Goal: Information Seeking & Learning: Check status

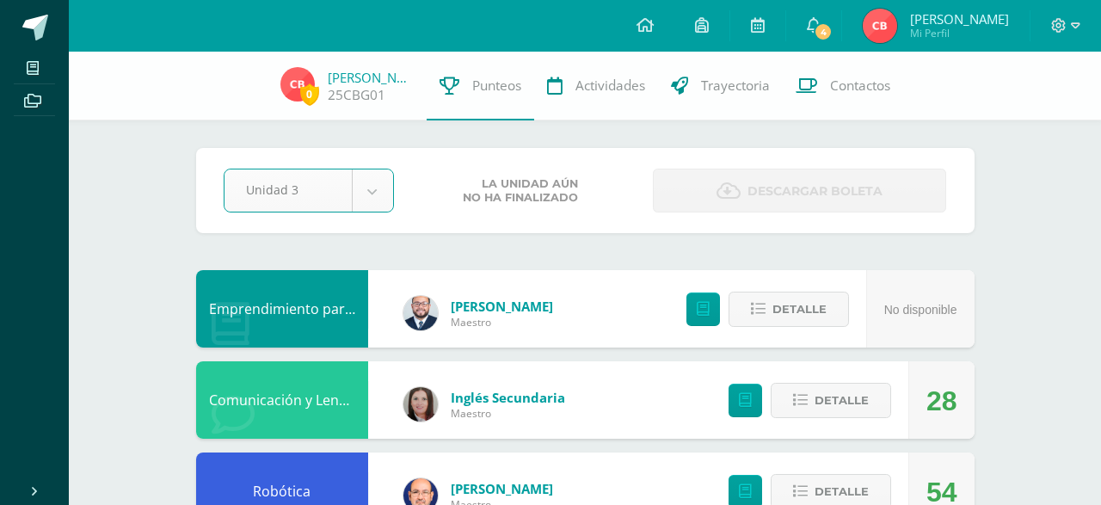
select select "Unidad 3"
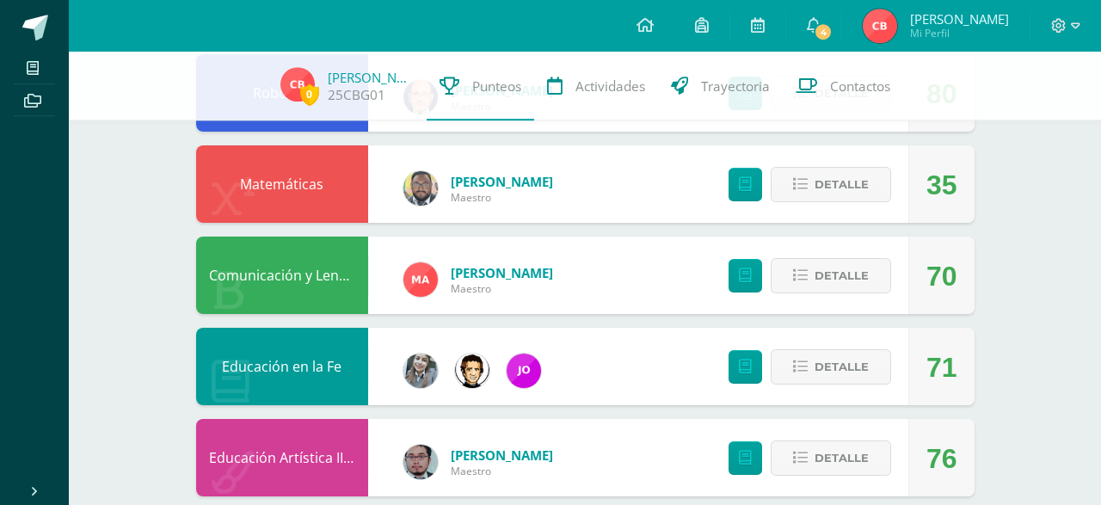
scroll to position [427, 0]
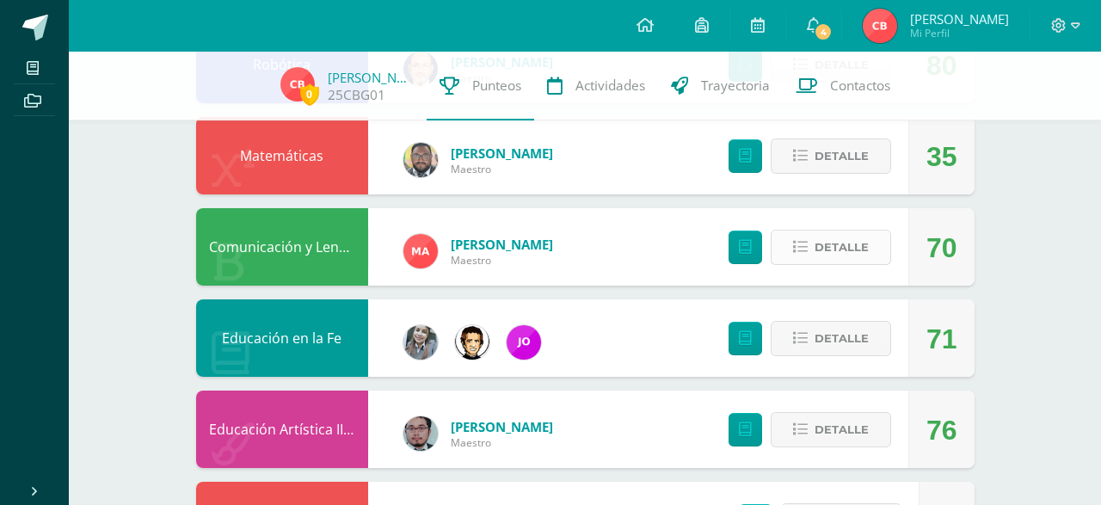
click at [825, 245] on span "Detalle" at bounding box center [841, 247] width 54 height 32
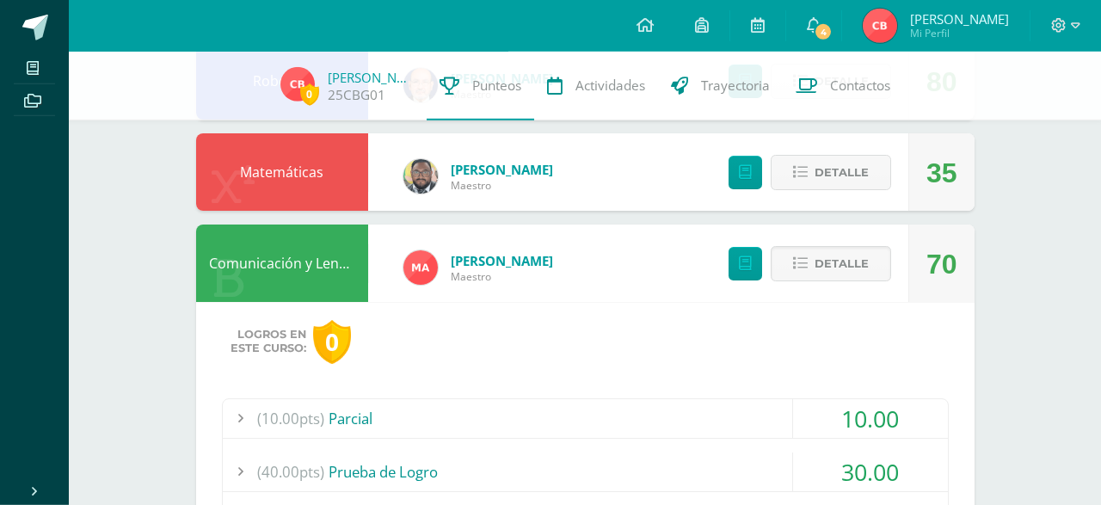
scroll to position [320, 0]
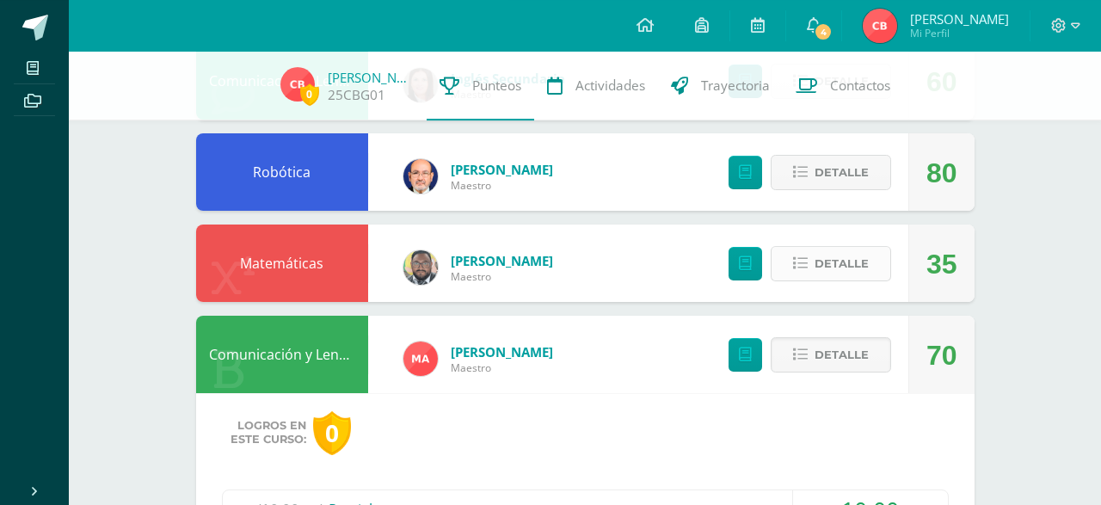
click at [831, 257] on span "Detalle" at bounding box center [841, 264] width 54 height 32
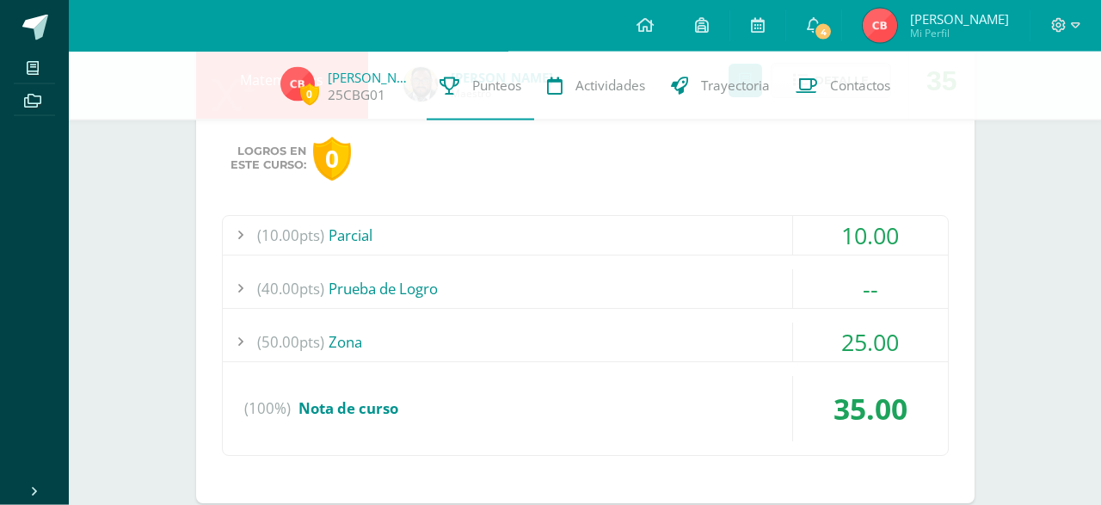
scroll to position [508, 0]
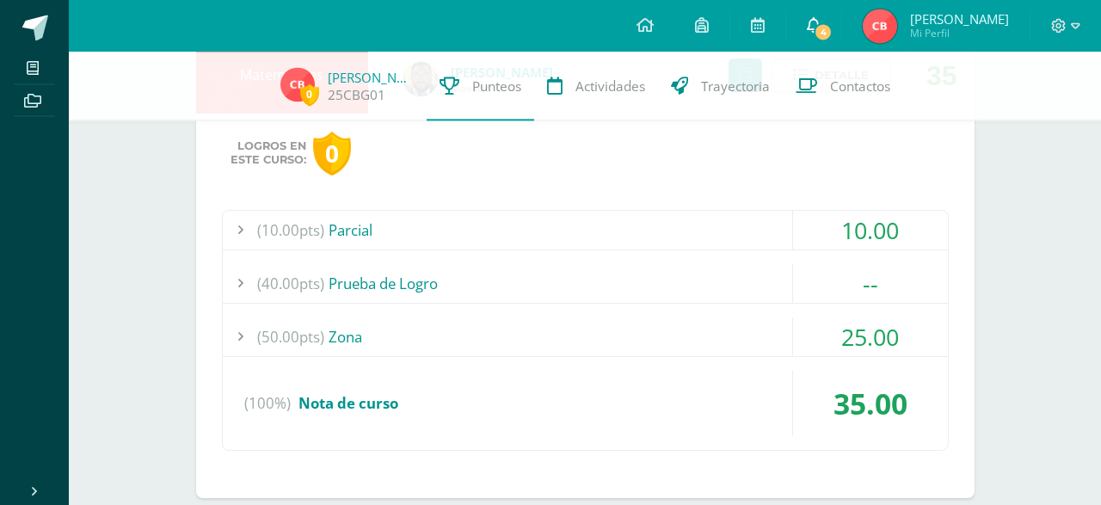
click at [820, 23] on icon at bounding box center [813, 24] width 14 height 15
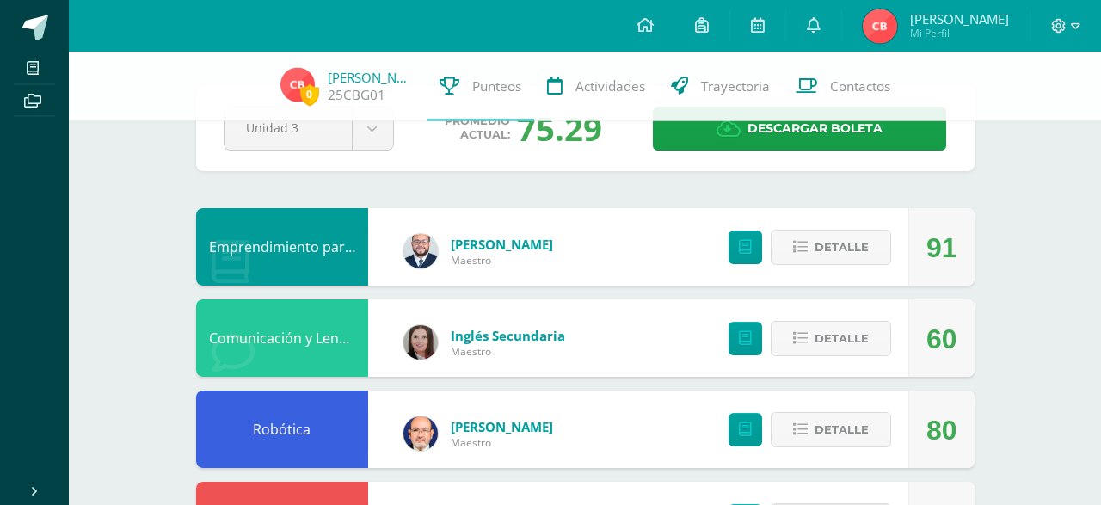
scroll to position [53, 0]
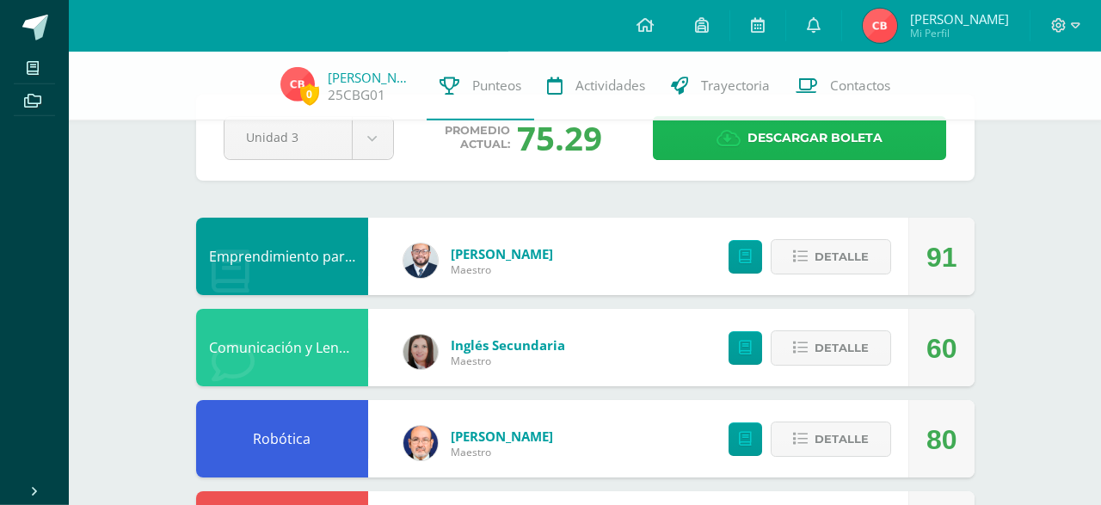
click at [788, 139] on span "Descargar boleta" at bounding box center [814, 138] width 135 height 42
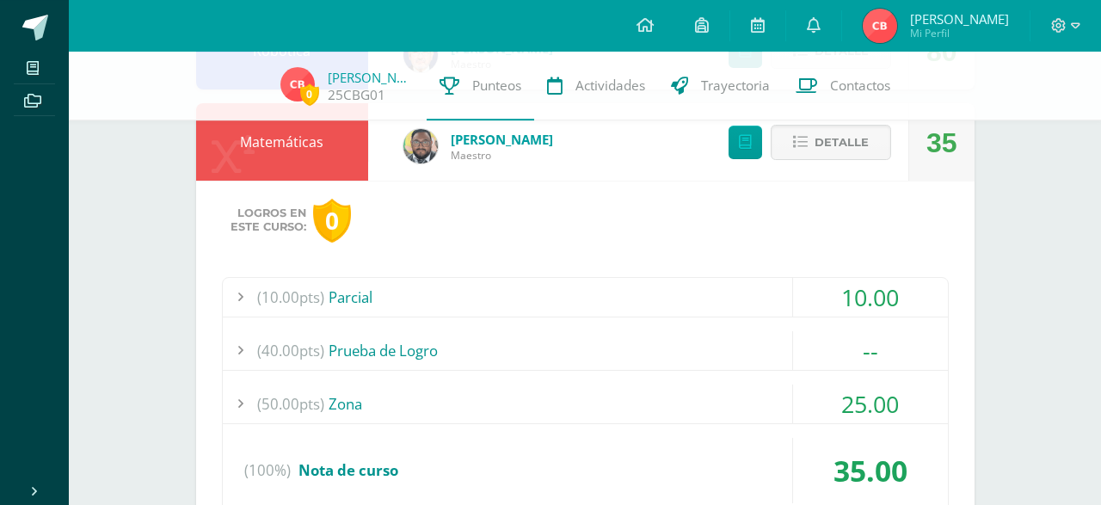
scroll to position [472, 0]
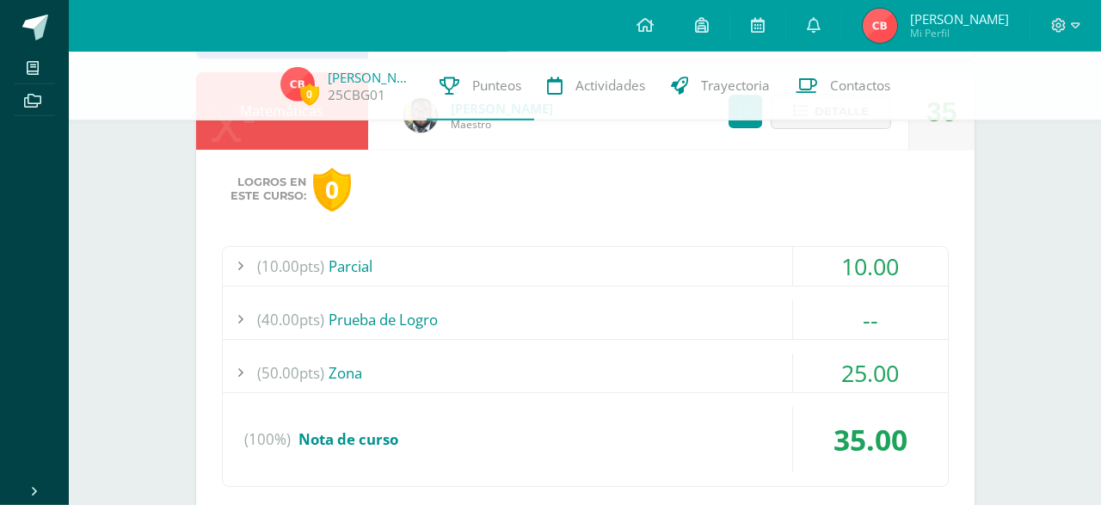
drag, startPoint x: 1097, startPoint y: 104, endPoint x: 1100, endPoint y: 163, distance: 59.4
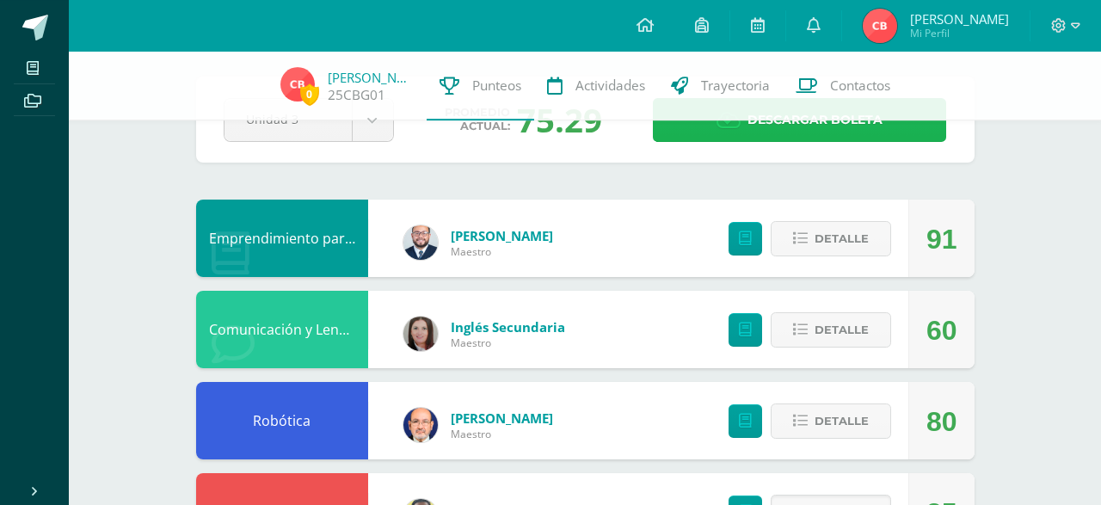
scroll to position [45, 0]
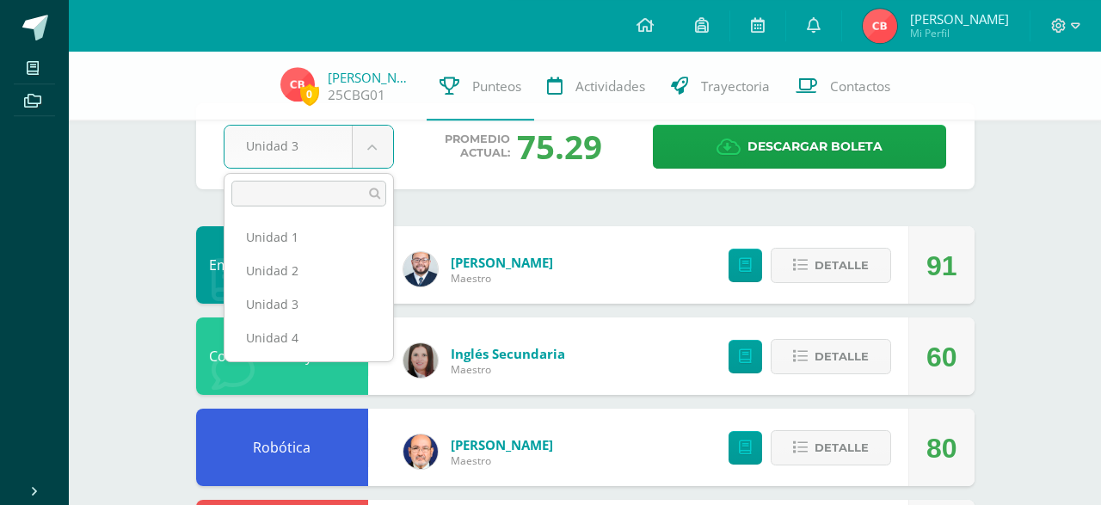
click at [280, 355] on ul "Unidad 1 Unidad 2 Unidad 3 Unidad 4" at bounding box center [308, 287] width 169 height 148
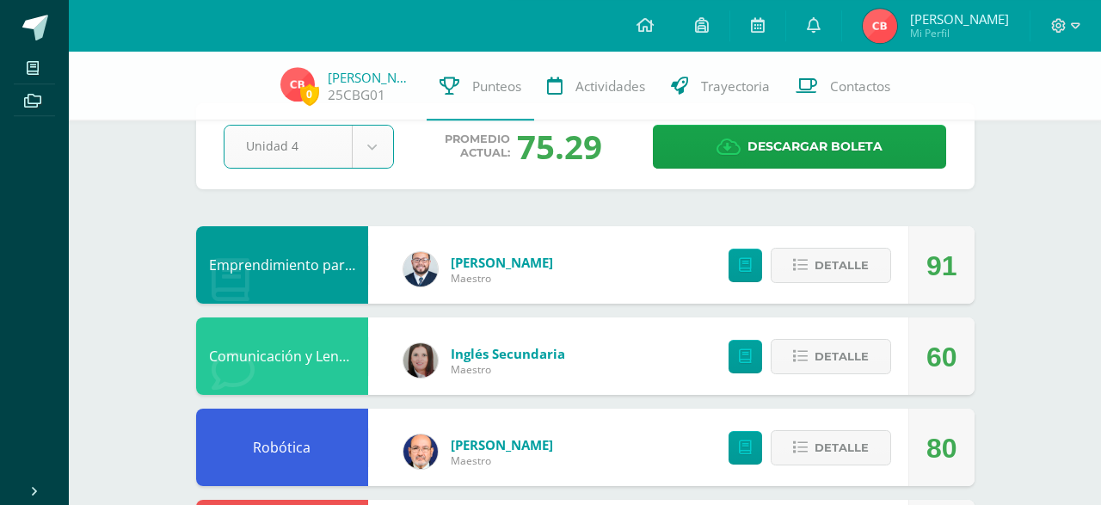
select select "Unidad 4"
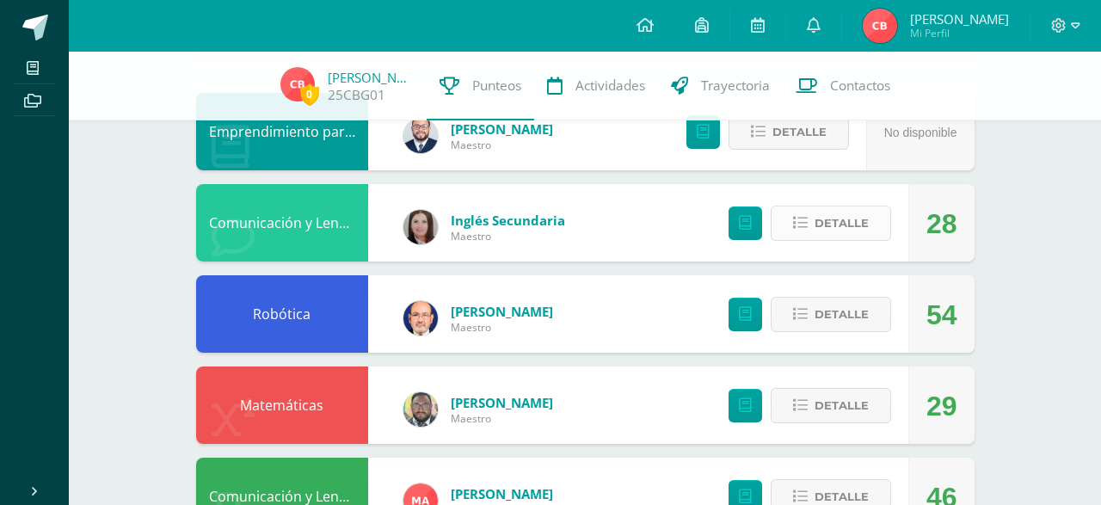
scroll to position [177, 0]
click at [854, 213] on span "Detalle" at bounding box center [841, 223] width 54 height 32
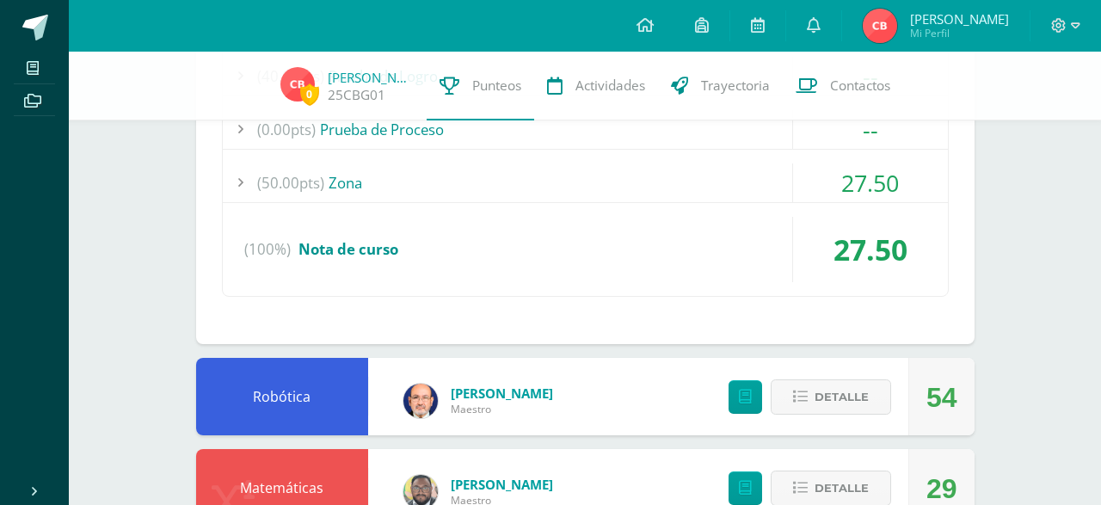
scroll to position [468, 0]
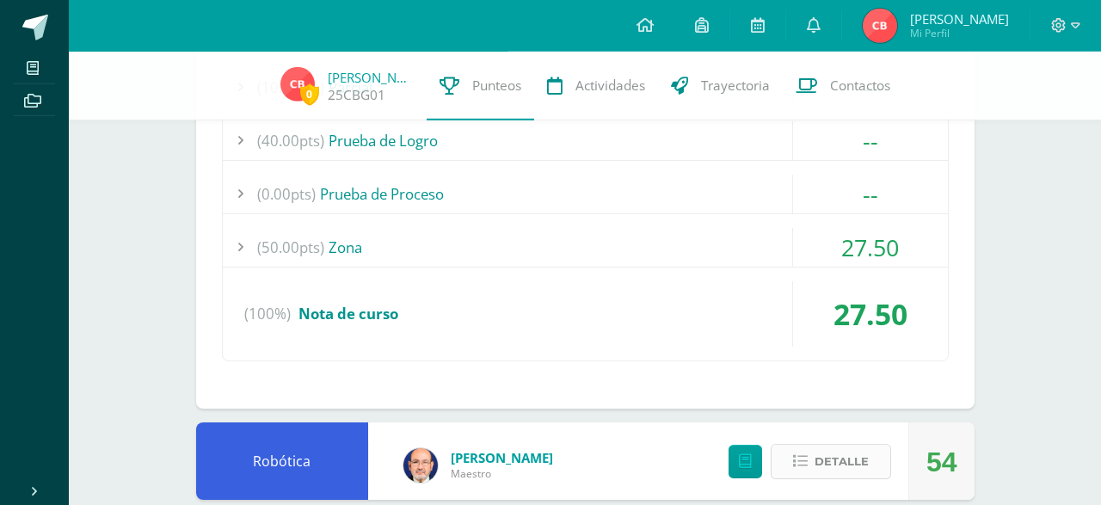
click at [850, 445] on span "Detalle" at bounding box center [841, 461] width 54 height 32
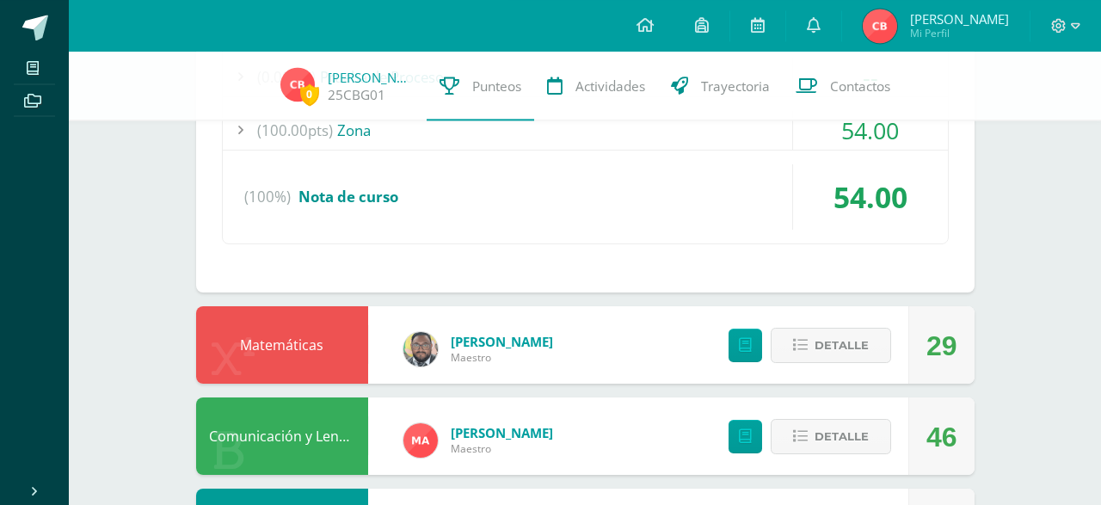
scroll to position [1117, 0]
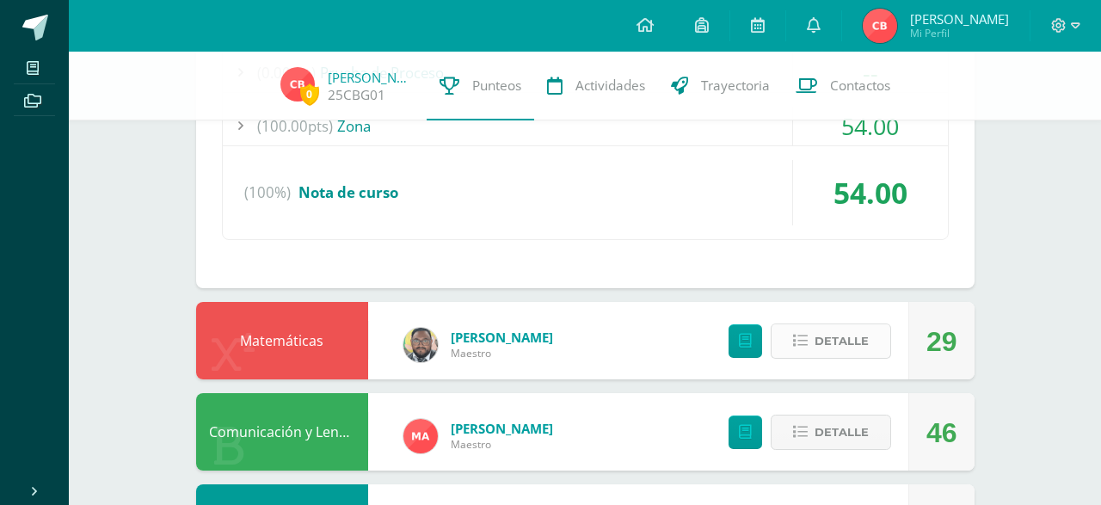
click at [849, 325] on span "Detalle" at bounding box center [841, 341] width 54 height 32
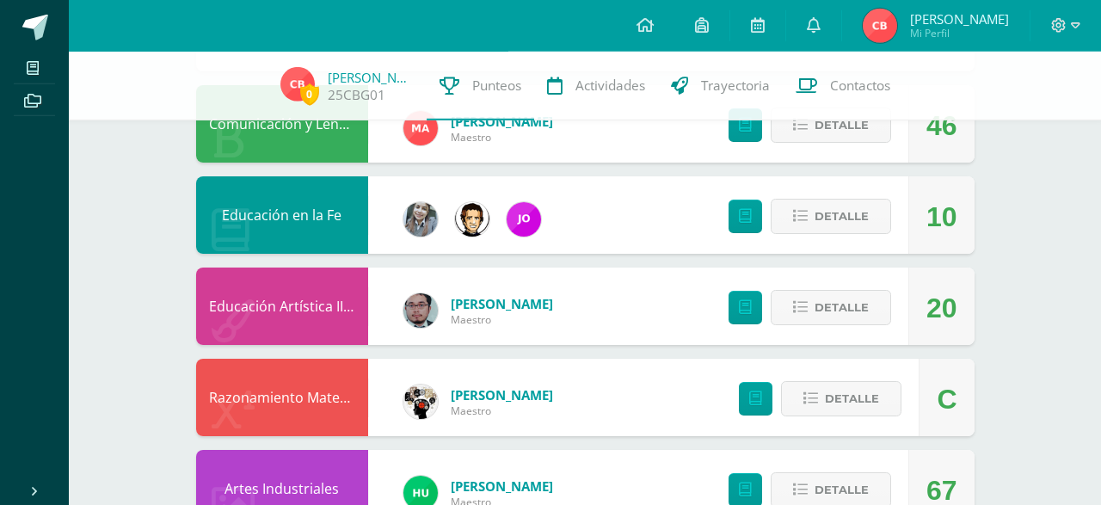
scroll to position [2093, 0]
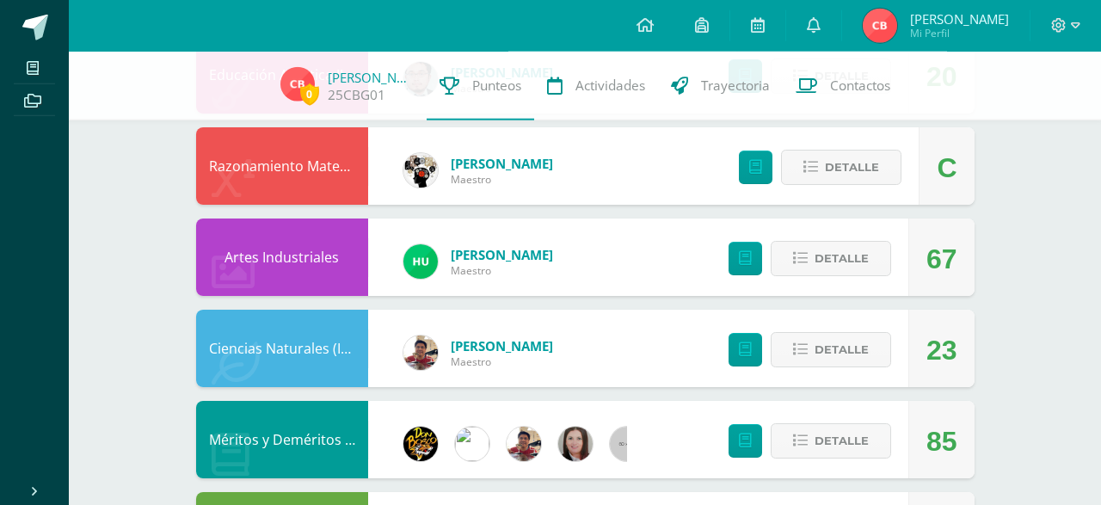
drag, startPoint x: 1100, startPoint y: 393, endPoint x: 1100, endPoint y: 405, distance: 12.0
click at [865, 425] on span "Detalle" at bounding box center [841, 441] width 54 height 32
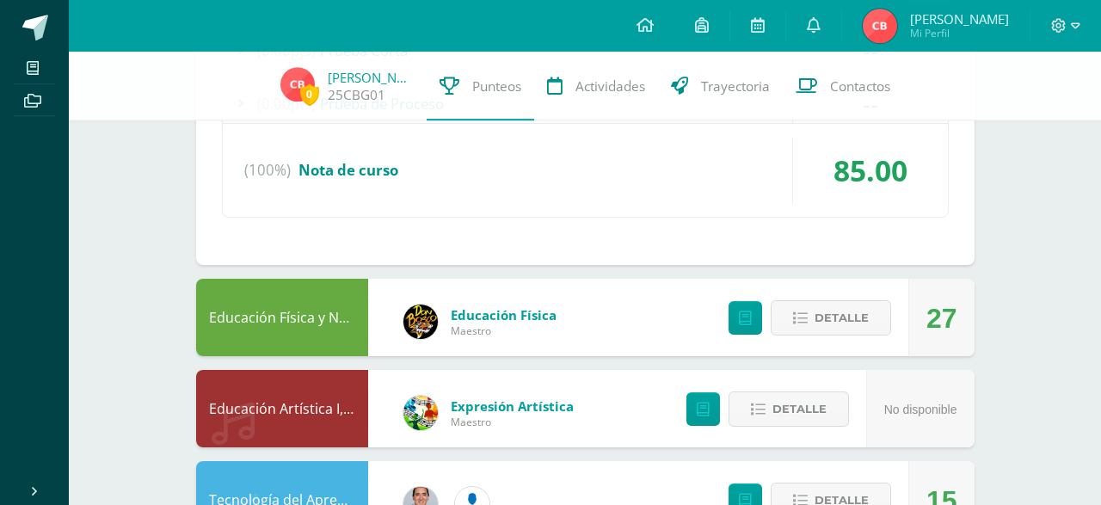
scroll to position [2750, 0]
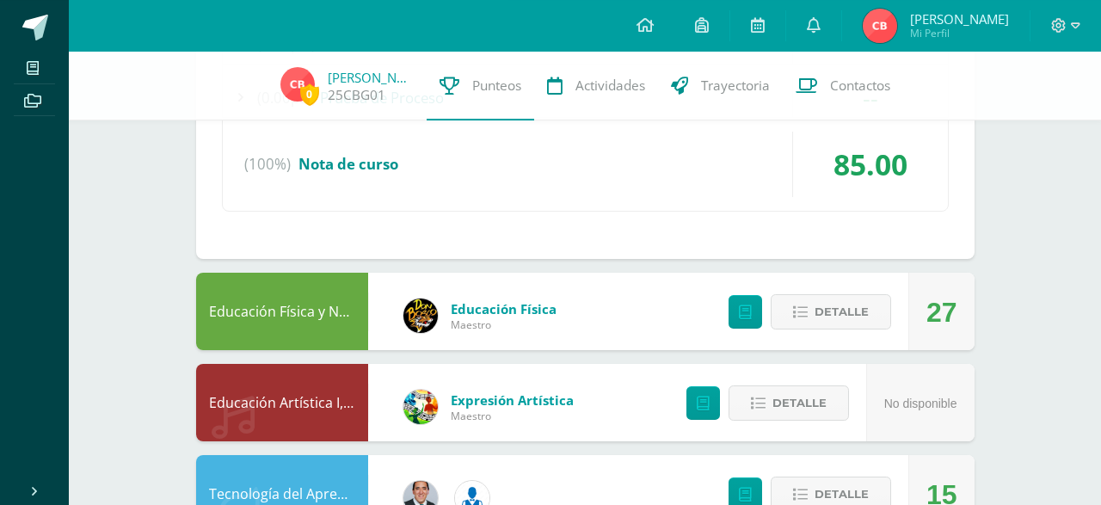
drag, startPoint x: 1094, startPoint y: 362, endPoint x: 1099, endPoint y: 417, distance: 55.2
click at [849, 478] on span "Detalle" at bounding box center [841, 494] width 54 height 32
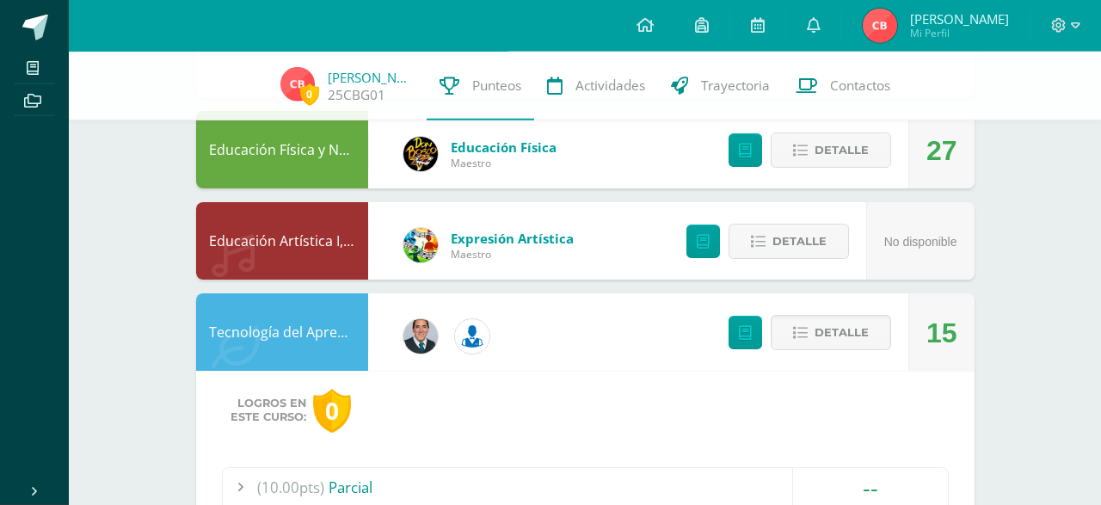
scroll to position [2918, 0]
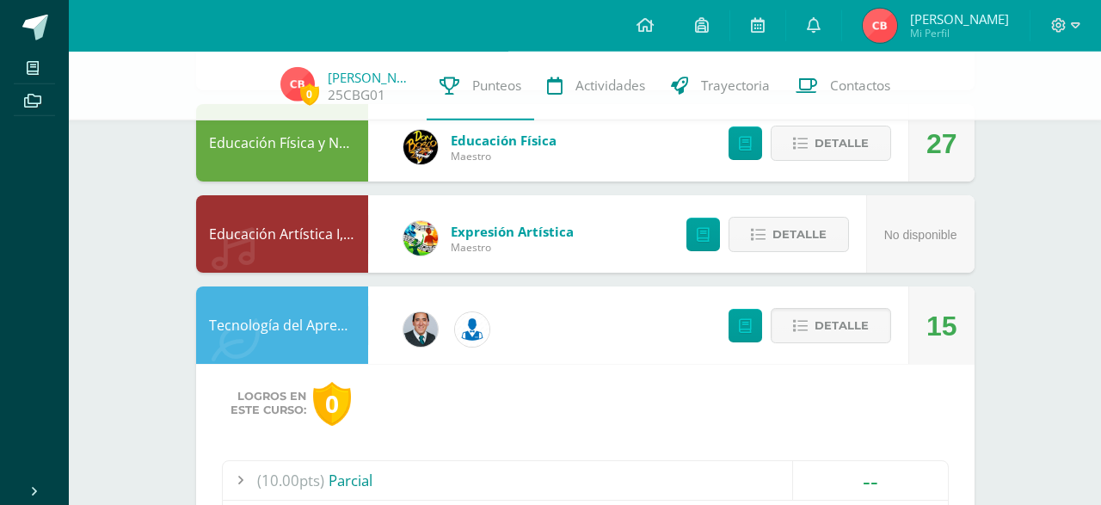
drag, startPoint x: 1100, startPoint y: 400, endPoint x: 1100, endPoint y: 414, distance: 13.8
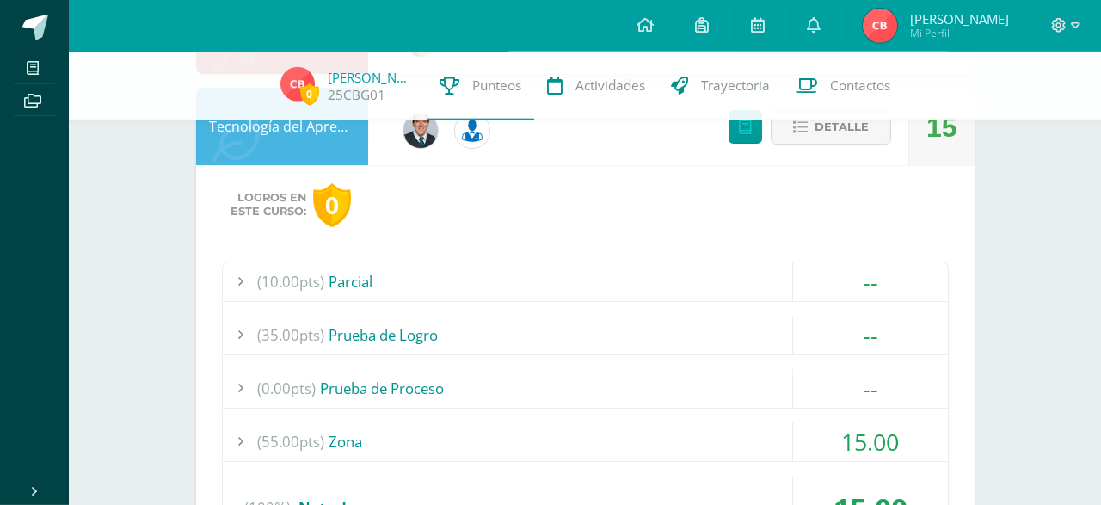
scroll to position [3206, 0]
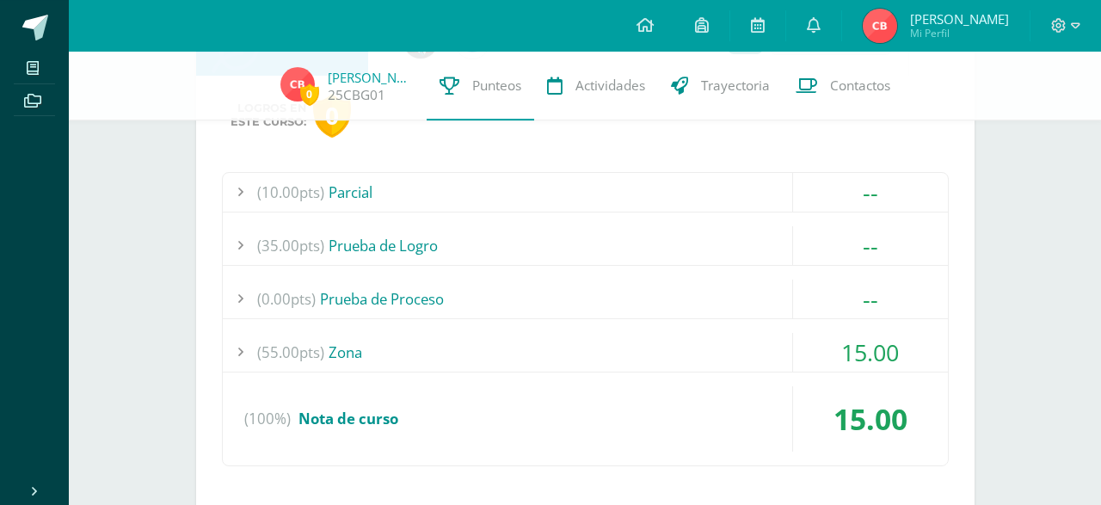
drag, startPoint x: 1088, startPoint y: 415, endPoint x: 1089, endPoint y: 433, distance: 18.1
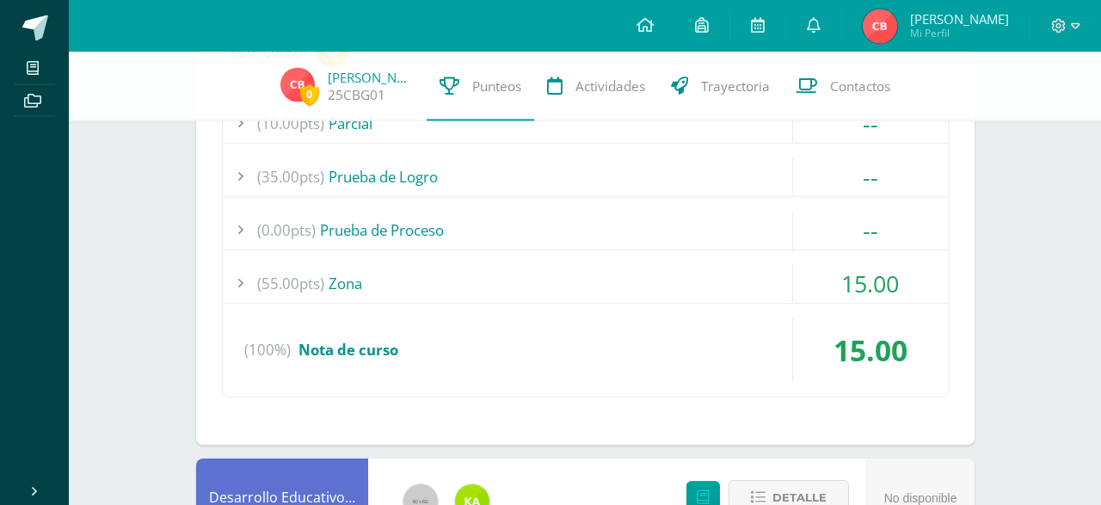
scroll to position [3398, 0]
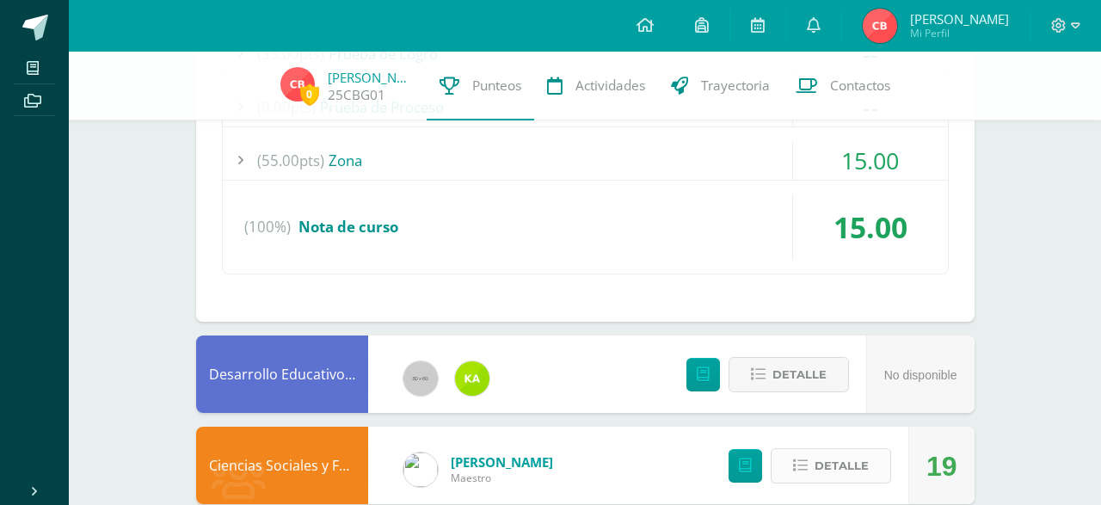
click at [825, 450] on span "Detalle" at bounding box center [841, 466] width 54 height 32
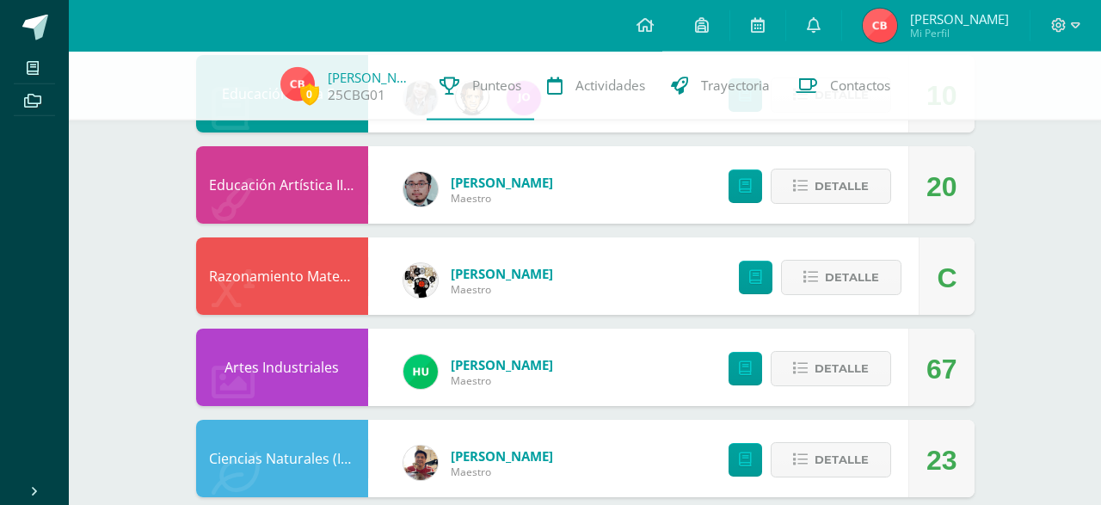
scroll to position [1922, 0]
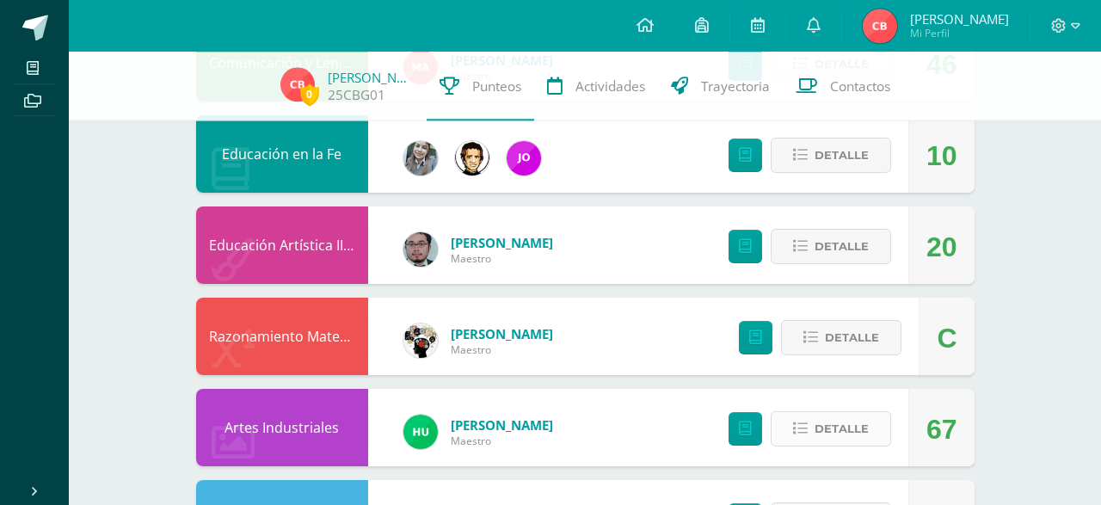
click at [827, 413] on span "Detalle" at bounding box center [841, 429] width 54 height 32
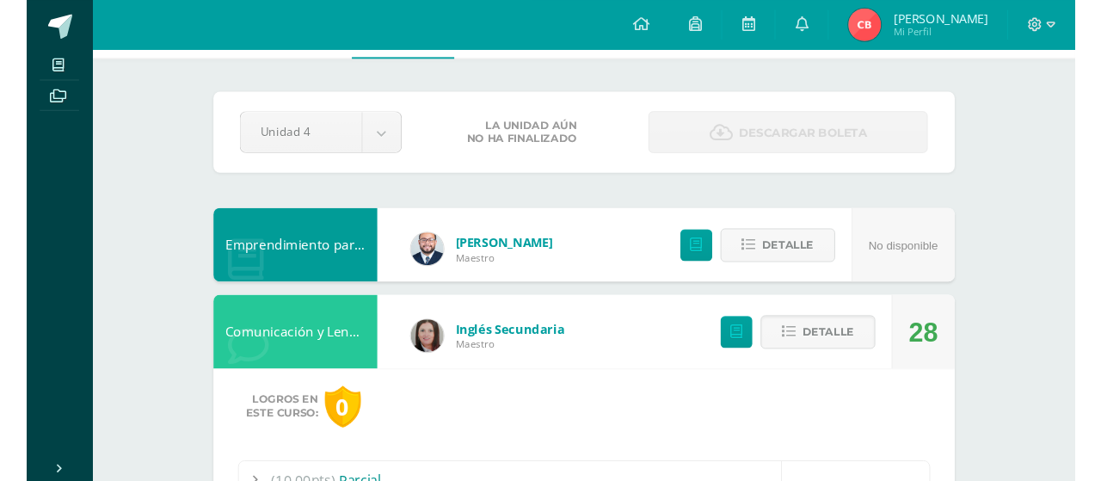
scroll to position [0, 0]
